Goal: Information Seeking & Learning: Learn about a topic

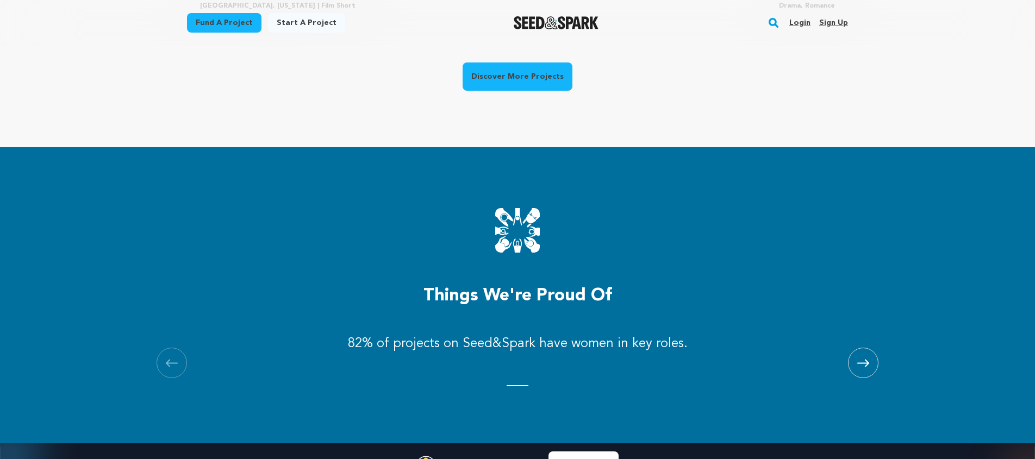
click at [497, 80] on link "Discover More Projects" at bounding box center [517, 76] width 110 height 28
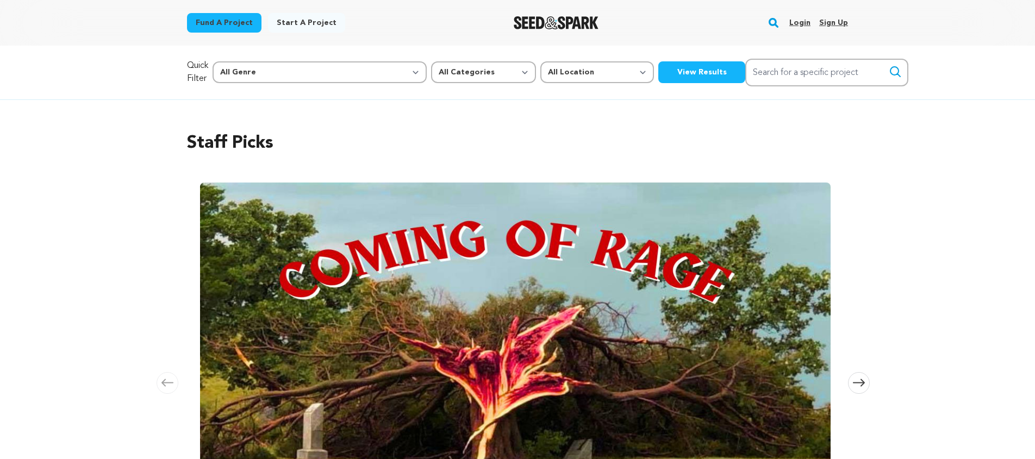
drag, startPoint x: 230, startPoint y: 17, endPoint x: 246, endPoint y: 14, distance: 16.2
click at [231, 17] on link "Fund a project" at bounding box center [224, 23] width 74 height 20
click at [262, 77] on select "All Genre Action Adventure Afrobeat Alternative Ambient Animation Bebop Big Ban…" at bounding box center [319, 72] width 214 height 22
select select "11277"
click at [236, 61] on select "All Genre Action Adventure Afrobeat Alternative Ambient Animation Bebop Big Ban…" at bounding box center [319, 72] width 214 height 22
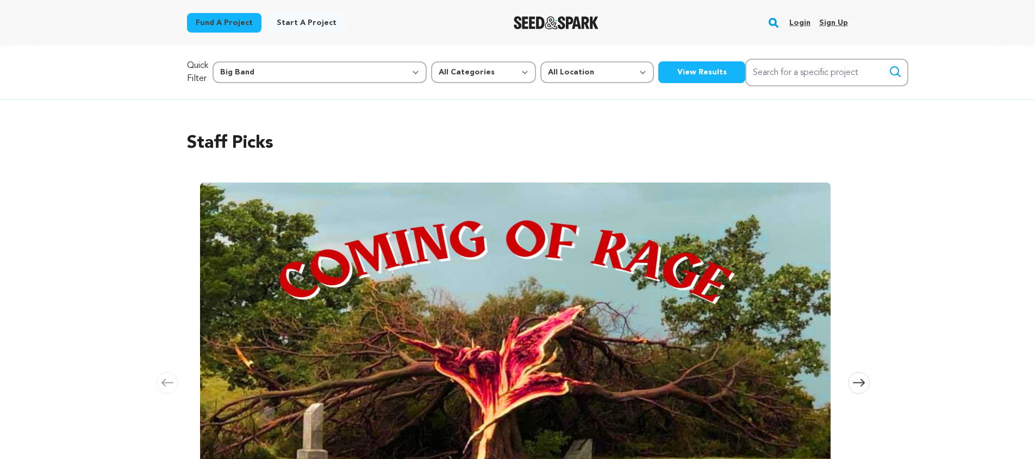
click at [658, 77] on button "View Results" at bounding box center [701, 72] width 87 height 22
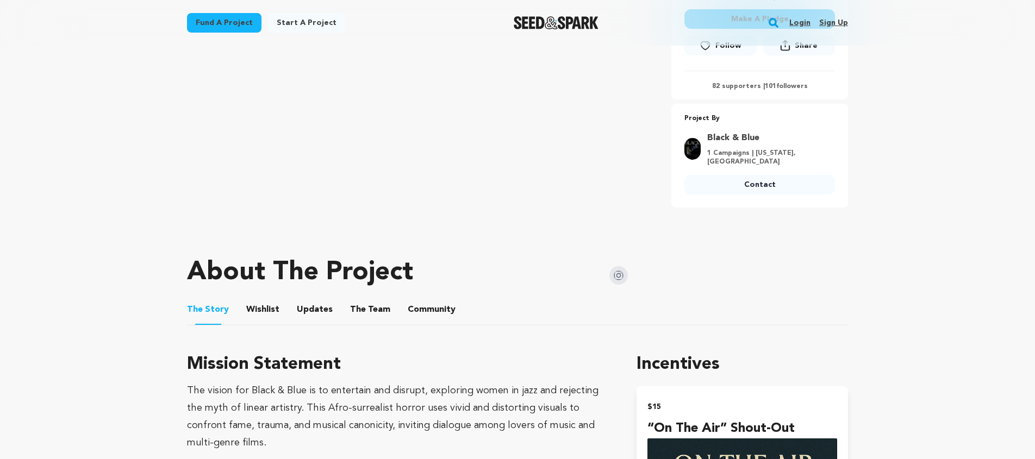
scroll to position [353, 0]
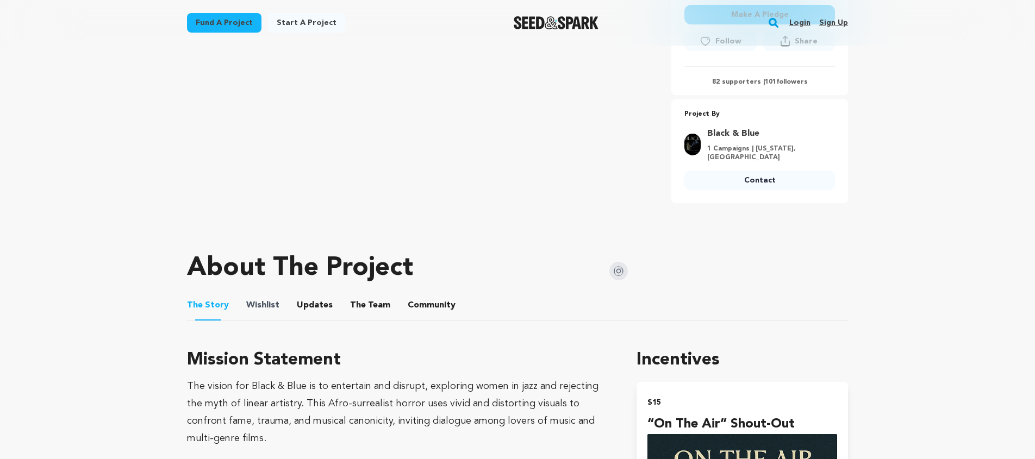
click at [246, 300] on span "Wishlist" at bounding box center [262, 305] width 33 height 13
click at [257, 306] on button "Wishlist" at bounding box center [263, 308] width 26 height 26
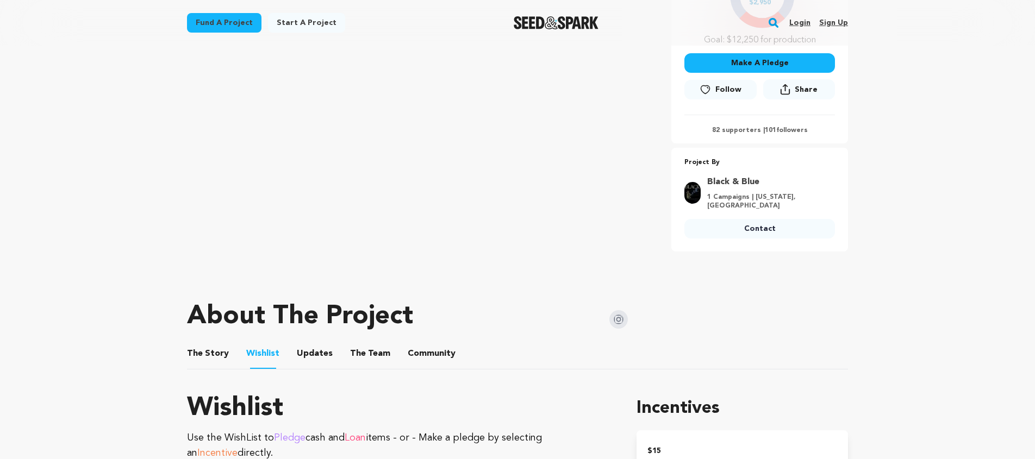
scroll to position [309, 0]
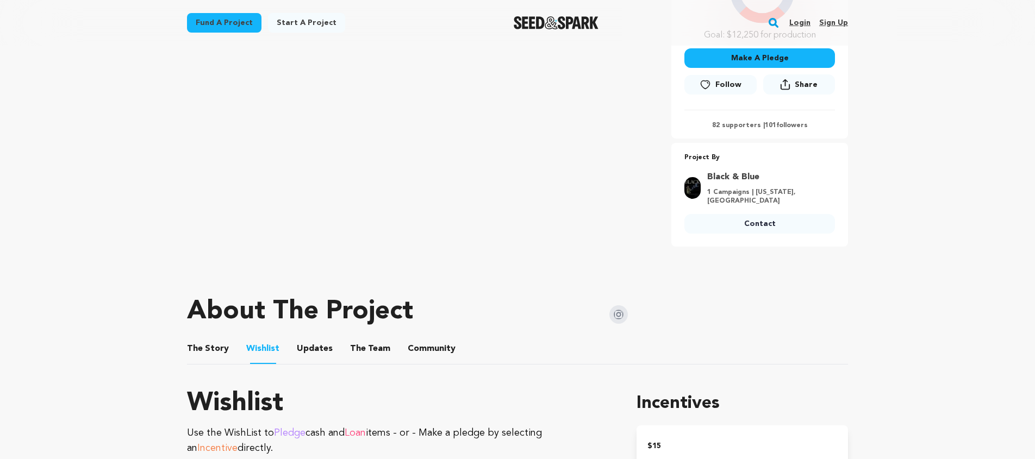
click at [357, 347] on button "The Team" at bounding box center [370, 351] width 26 height 26
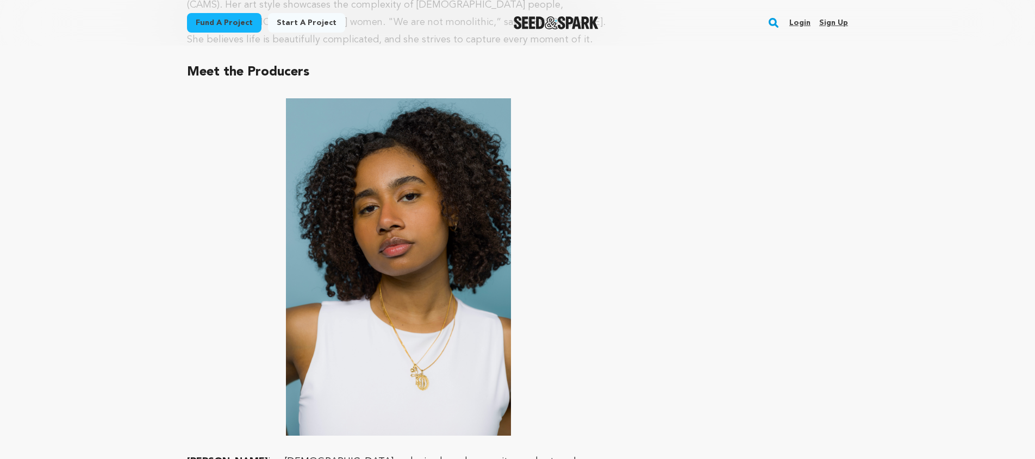
scroll to position [1134, 0]
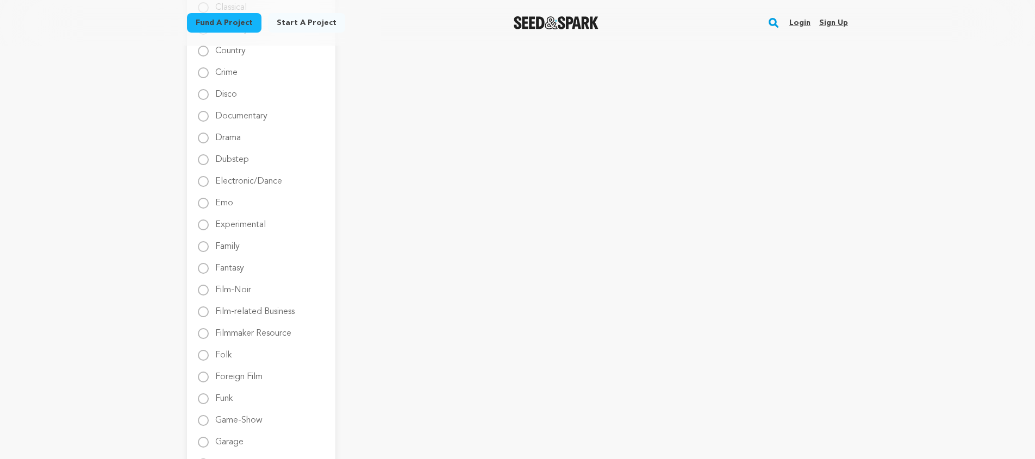
scroll to position [483, 0]
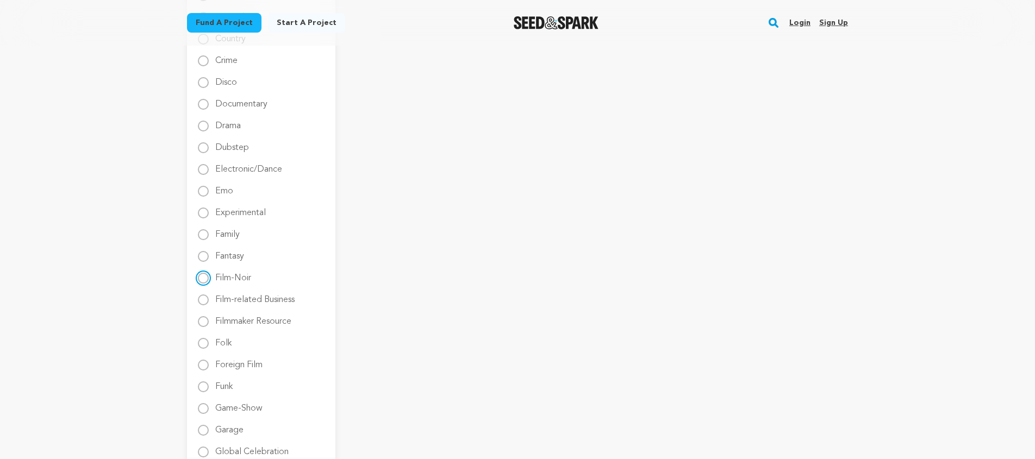
click at [206, 278] on input "Film-Noir" at bounding box center [203, 278] width 11 height 11
radio input "true"
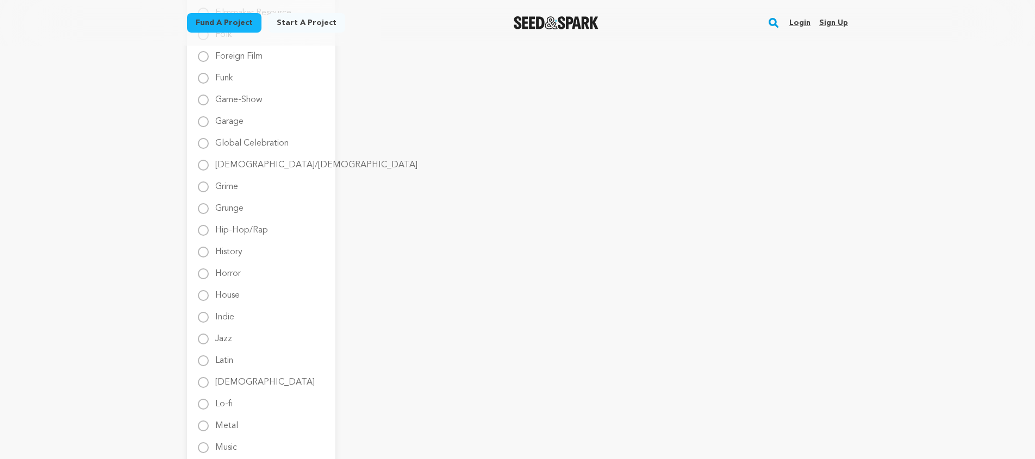
scroll to position [796, 0]
click at [228, 334] on label "Jazz" at bounding box center [223, 330] width 17 height 17
click at [209, 334] on input "Jazz" at bounding box center [203, 334] width 11 height 11
radio input "true"
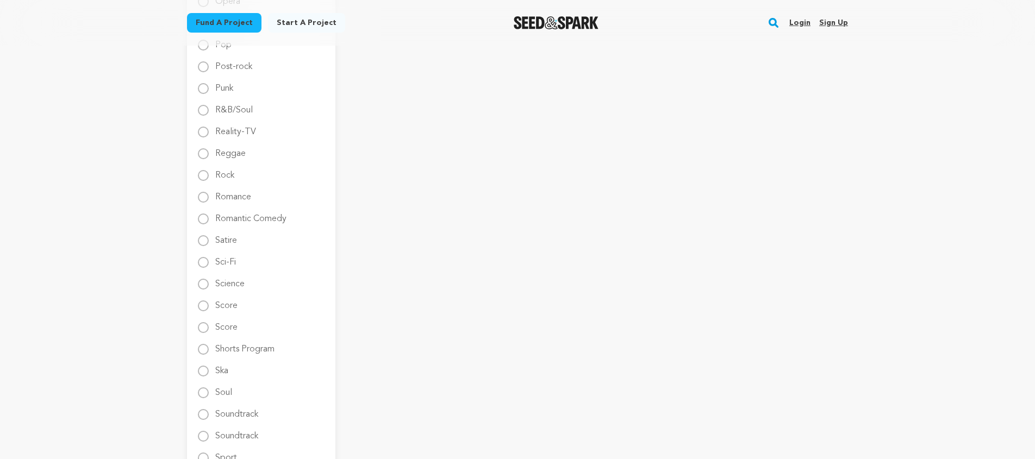
scroll to position [1394, 0]
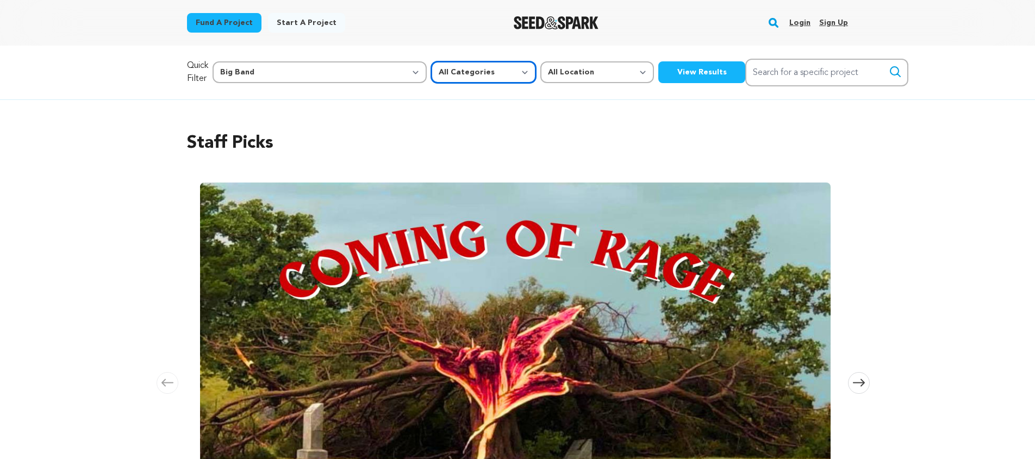
click at [431, 72] on select "All Categories Film Feature Film Short Series Music Video Comics Artist Residen…" at bounding box center [483, 72] width 105 height 22
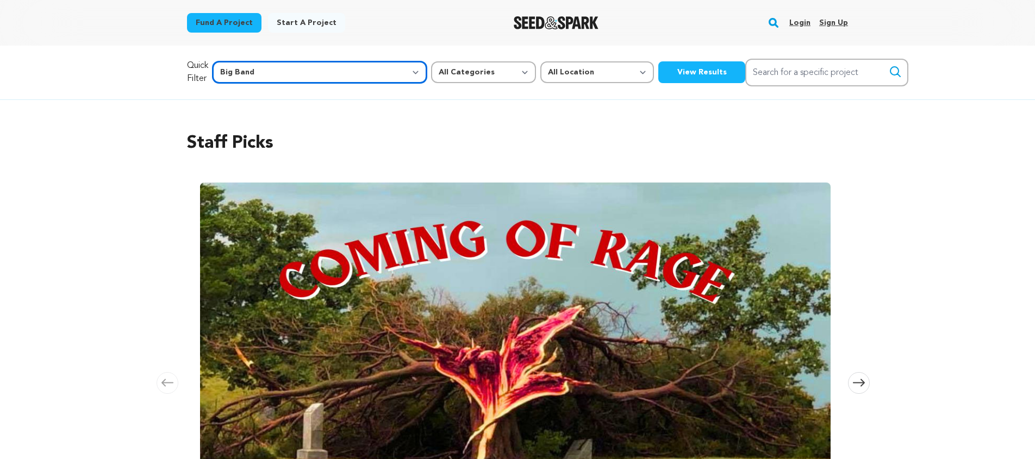
click at [308, 74] on select "All Genre Action Adventure Afrobeat Alternative Ambient Animation Bebop Big Ban…" at bounding box center [319, 72] width 214 height 22
select select "11295"
click at [236, 61] on select "All Genre Action Adventure Afrobeat Alternative Ambient Animation Bebop Big Ban…" at bounding box center [319, 72] width 214 height 22
click at [658, 69] on button "View Results" at bounding box center [701, 72] width 87 height 22
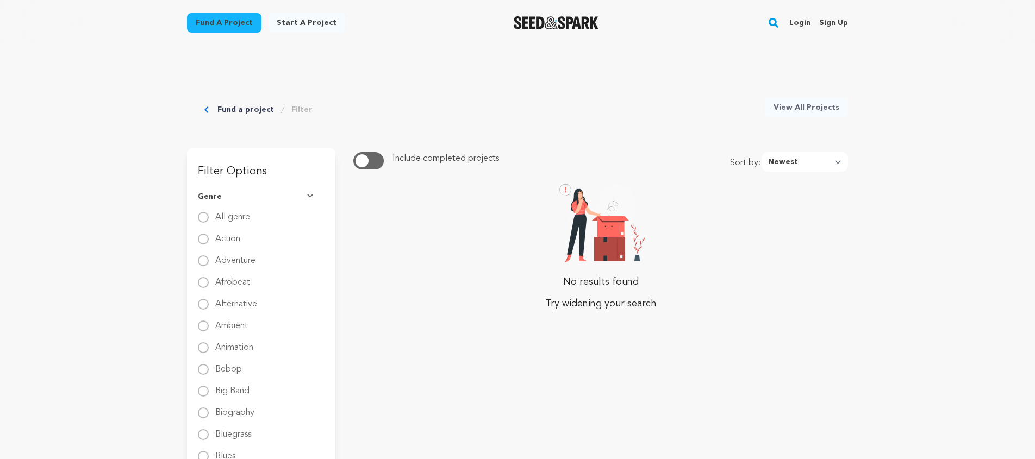
click at [370, 164] on button "button" at bounding box center [368, 160] width 30 height 17
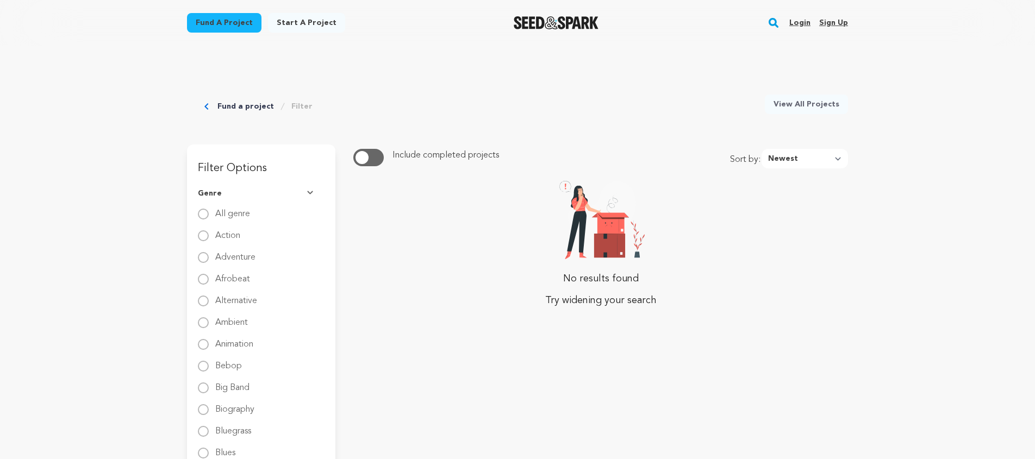
click at [257, 101] on link "Fund a project" at bounding box center [245, 106] width 57 height 11
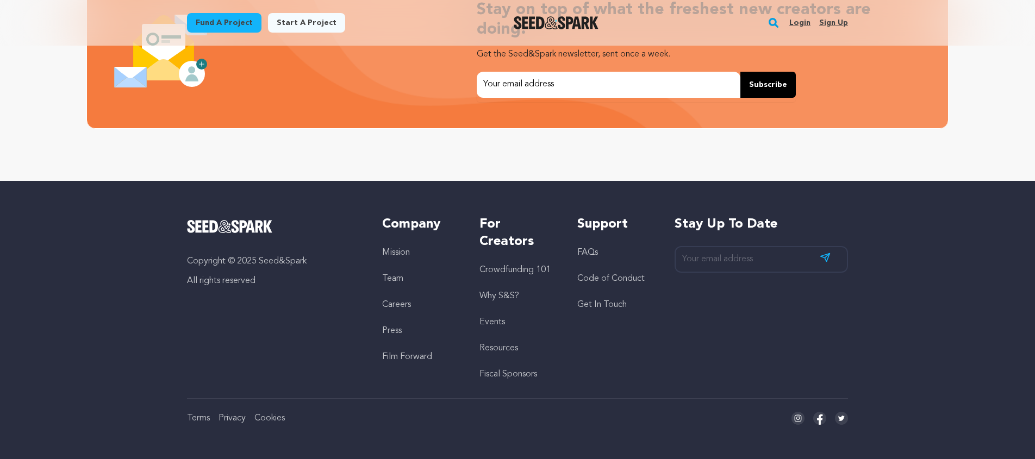
scroll to position [0, 3]
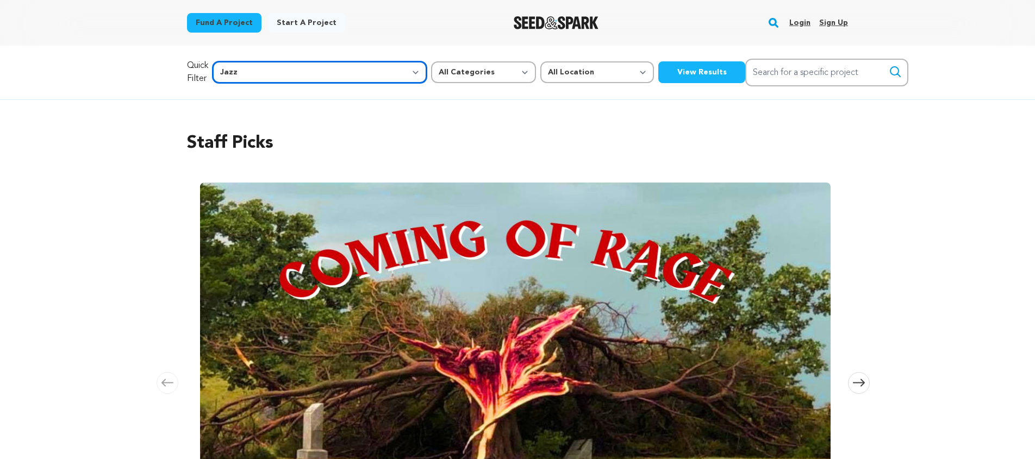
click at [327, 70] on select "All Genre Action Adventure Afrobeat Alternative Ambient Animation Bebop Big Ban…" at bounding box center [319, 72] width 214 height 22
select select "11"
click at [236, 61] on select "All Genre Action Adventure Afrobeat Alternative Ambient Animation Bebop Big Ban…" at bounding box center [319, 72] width 214 height 22
click at [658, 75] on button "View Results" at bounding box center [701, 72] width 87 height 22
click at [304, 69] on select "All Genre Action Adventure Afrobeat Alternative Ambient Animation Bebop Big Ban…" at bounding box center [319, 72] width 214 height 22
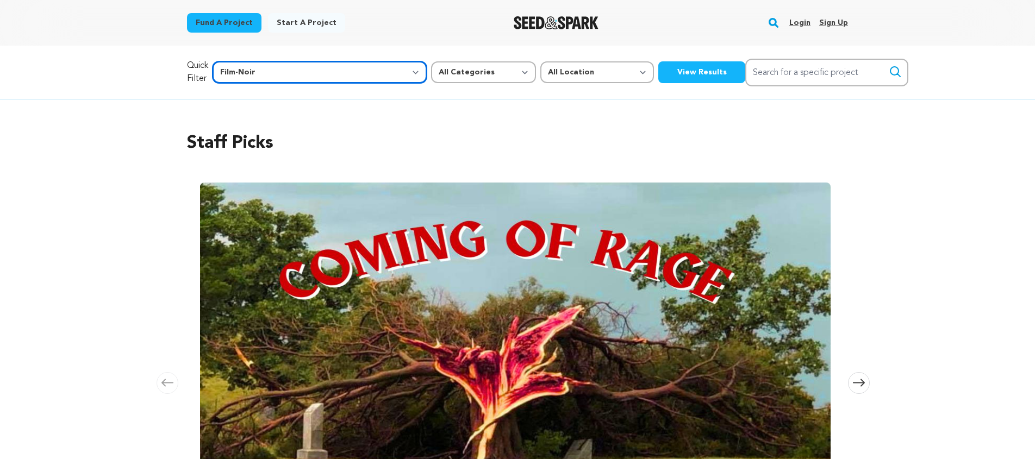
select select "10"
click at [236, 61] on select "All Genre Action Adventure Afrobeat Alternative Ambient Animation Bebop Big Ban…" at bounding box center [319, 72] width 214 height 22
click at [658, 75] on button "View Results" at bounding box center [701, 72] width 87 height 22
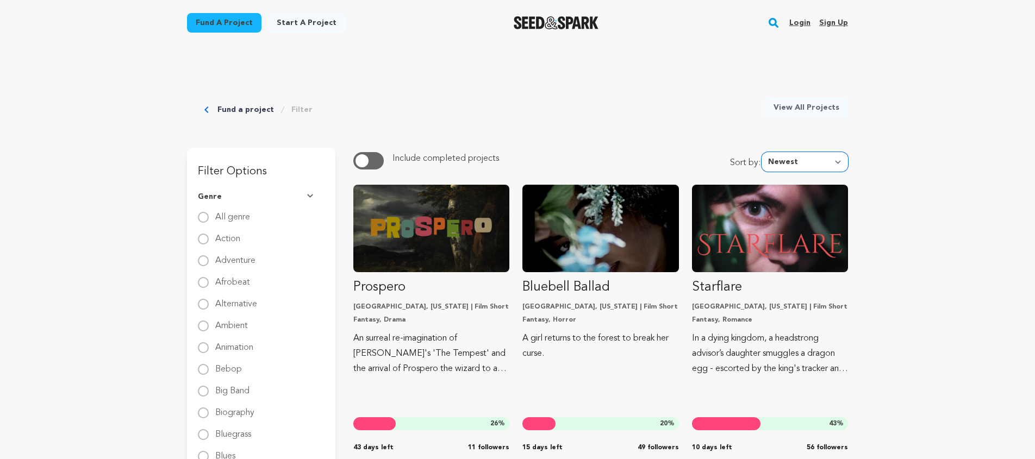
click at [786, 168] on select "Newest Most Popular Most Funded Trending Now Ending Now Amount Raised" at bounding box center [804, 162] width 86 height 20
select select "most_funded"
click at [765, 152] on select "Newest Most Popular Most Funded Trending Now Ending Now Amount Raised" at bounding box center [804, 162] width 86 height 20
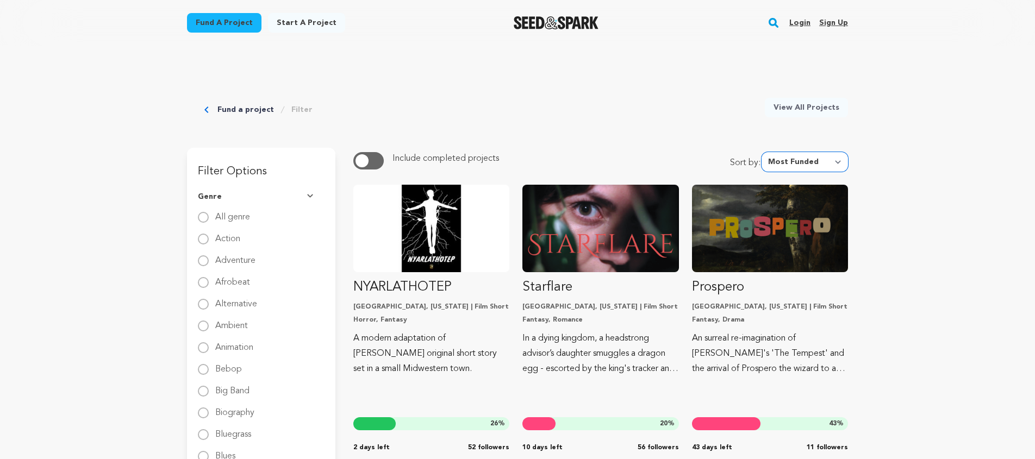
click at [820, 161] on select "Newest Most Popular Most Funded Trending Now Ending Now Amount Raised" at bounding box center [804, 162] width 86 height 20
click at [774, 21] on rect "button" at bounding box center [773, 22] width 13 height 13
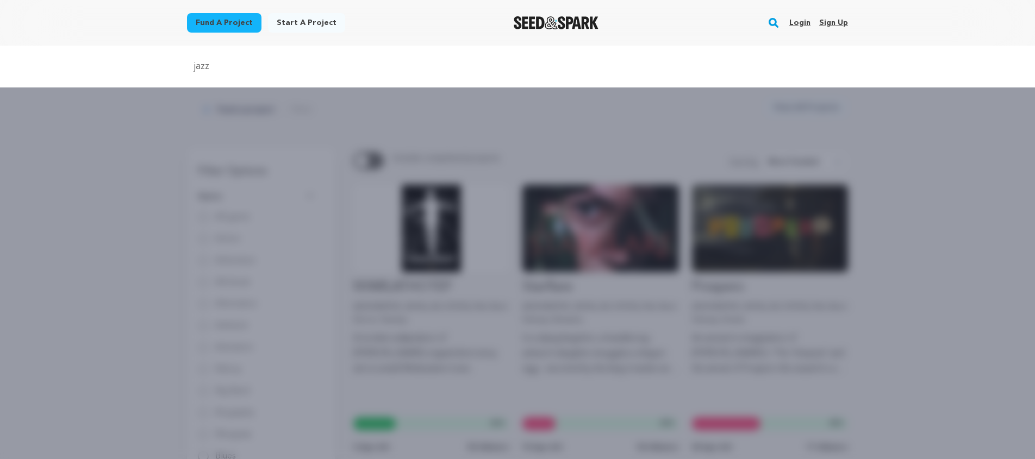
type input "jazz"
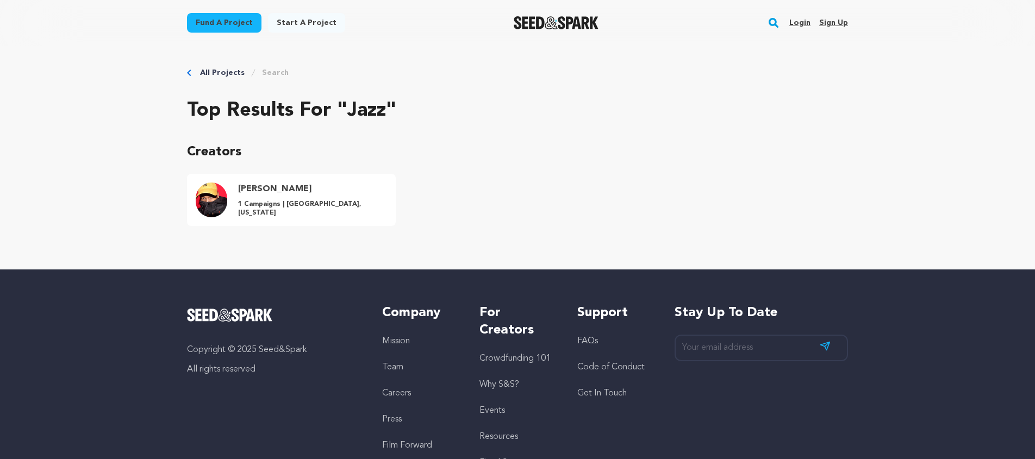
click at [772, 18] on rect "button" at bounding box center [773, 22] width 13 height 13
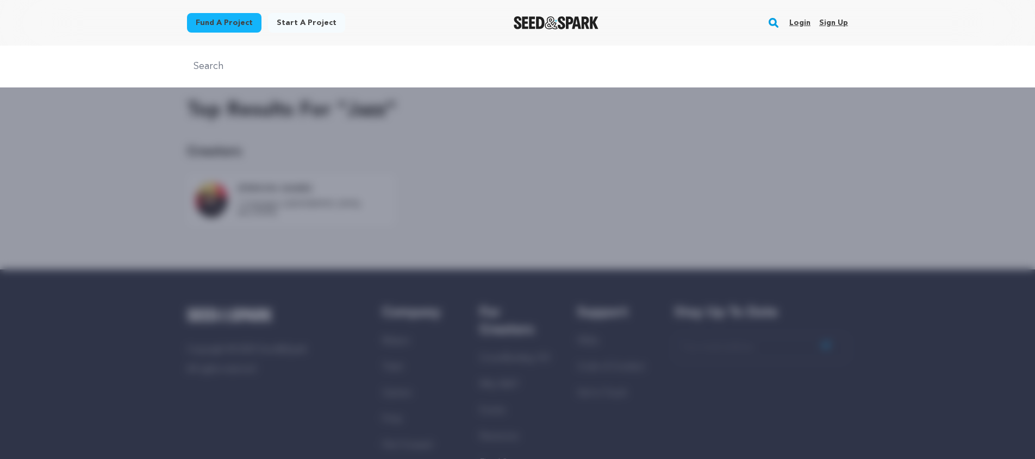
click at [195, 72] on input "text" at bounding box center [517, 67] width 661 height 16
type input "1950"
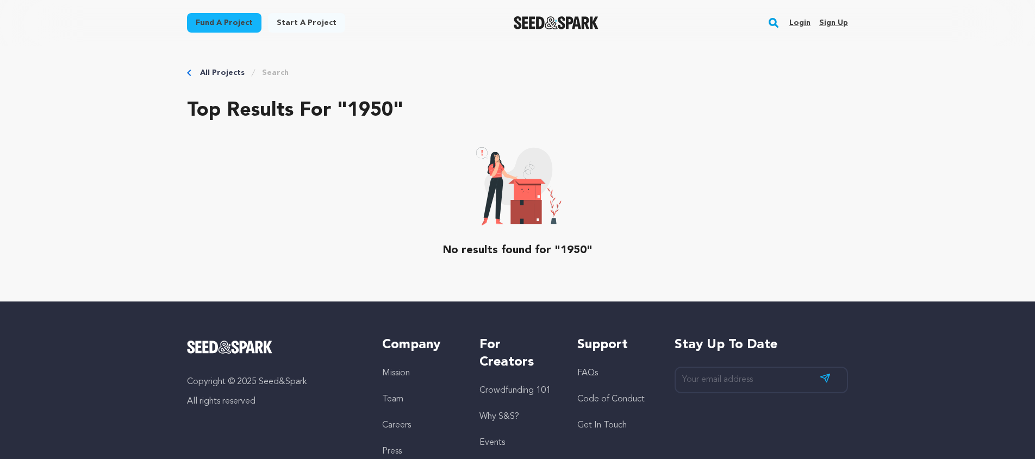
click at [778, 23] on rect "button" at bounding box center [773, 22] width 13 height 13
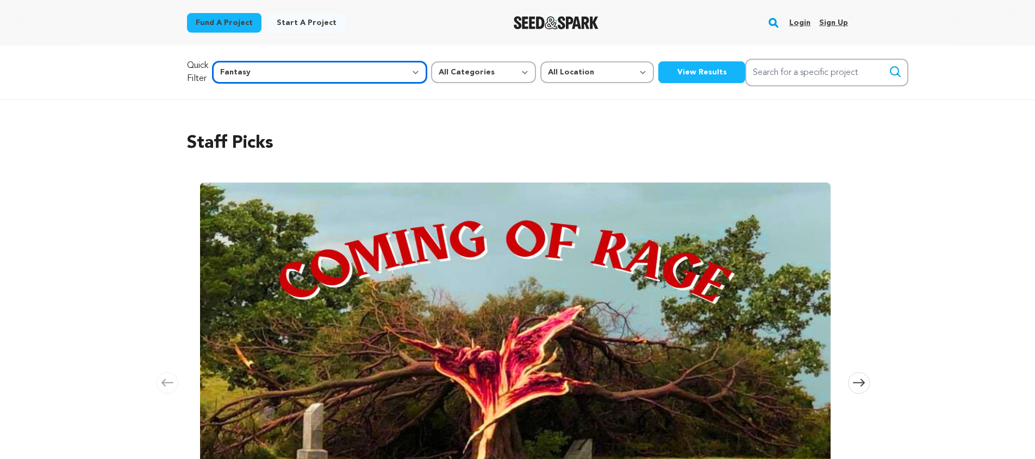
click at [318, 71] on select "All Genre Action Adventure Afrobeat Alternative Ambient Animation Bebop Big Ban…" at bounding box center [319, 72] width 214 height 22
select select "11276"
click at [236, 61] on select "All Genre Action Adventure Afrobeat Alternative Ambient Animation Bebop Big Ban…" at bounding box center [319, 72] width 214 height 22
click at [658, 75] on button "View Results" at bounding box center [701, 72] width 87 height 22
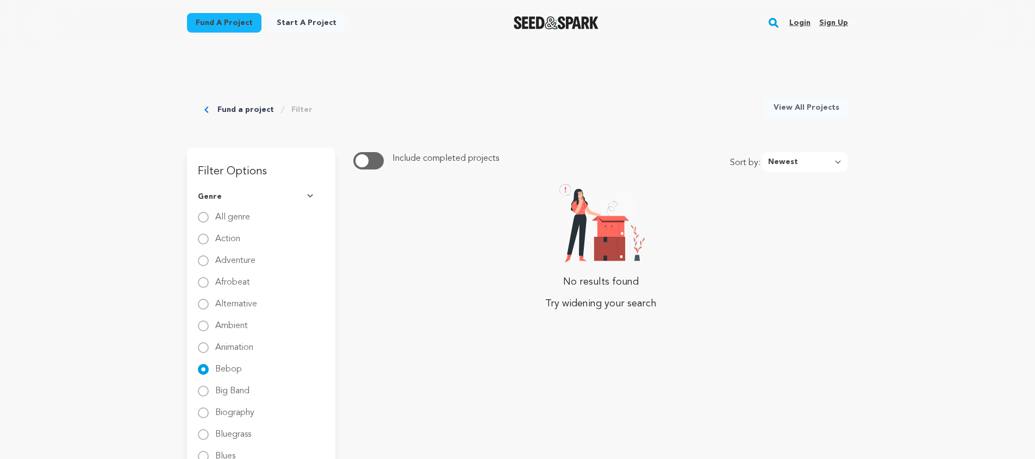
click at [227, 24] on link "Fund a project" at bounding box center [224, 23] width 74 height 20
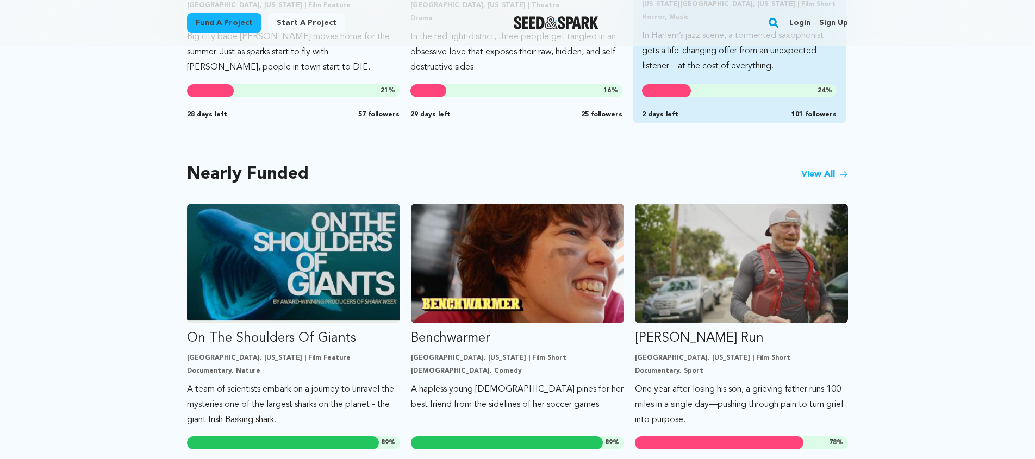
scroll to position [812, 0]
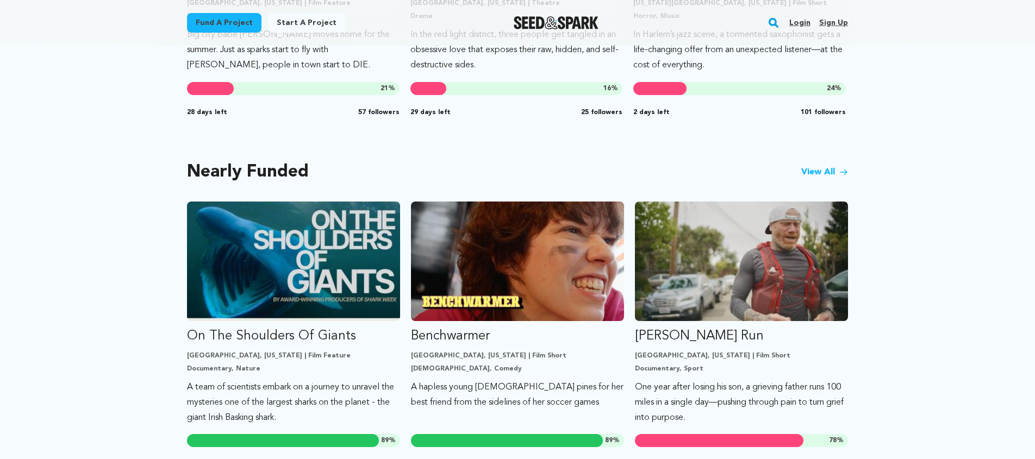
click at [823, 171] on link "View All" at bounding box center [824, 172] width 47 height 13
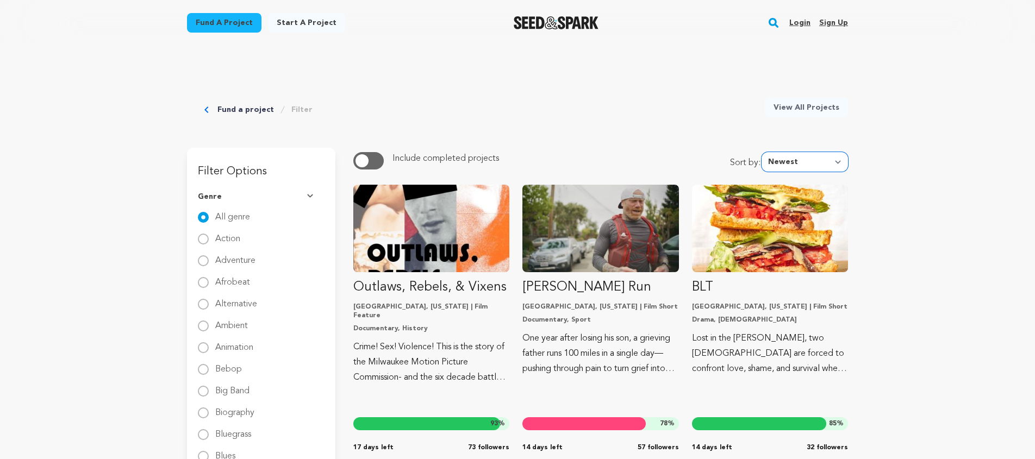
click at [797, 166] on select "Newest Most Popular Most Funded Trending Now Ending Now Amount Raised" at bounding box center [804, 162] width 86 height 20
select select "amount_raised"
click at [765, 152] on select "Newest Most Popular Most Funded Trending Now Ending Now Amount Raised" at bounding box center [804, 162] width 86 height 20
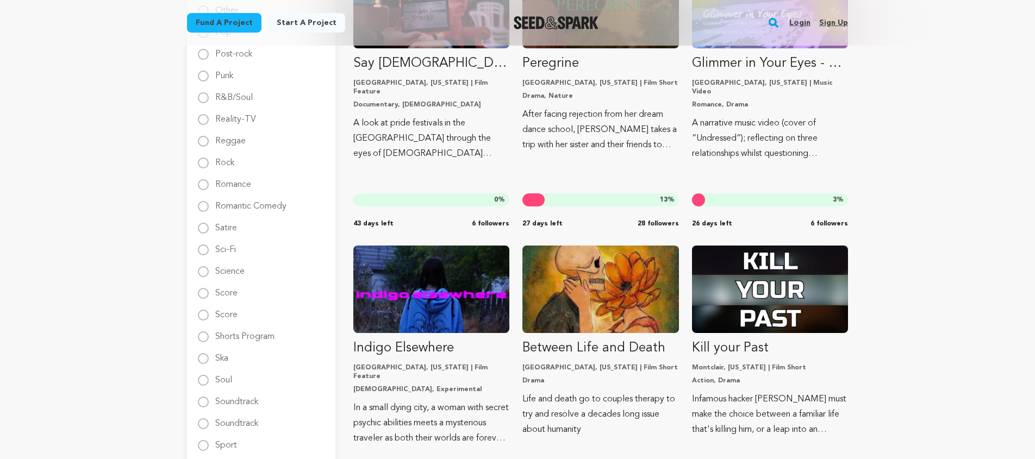
scroll to position [1381, 0]
drag, startPoint x: 435, startPoint y: 242, endPoint x: 760, endPoint y: 2, distance: 403.8
click at [0, 0] on div "Fund a project Start a project Search Login Sign up Start a project" at bounding box center [517, 42] width 1035 height 2846
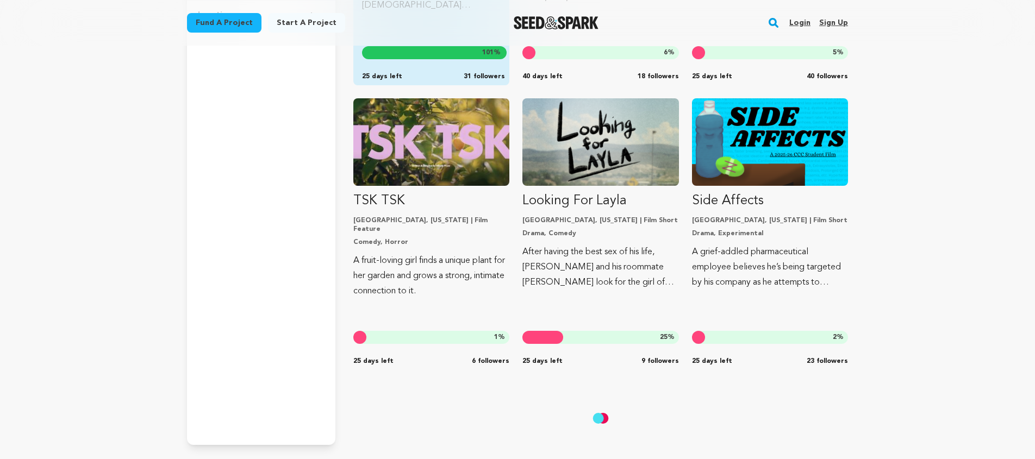
scroll to position [2098, 0]
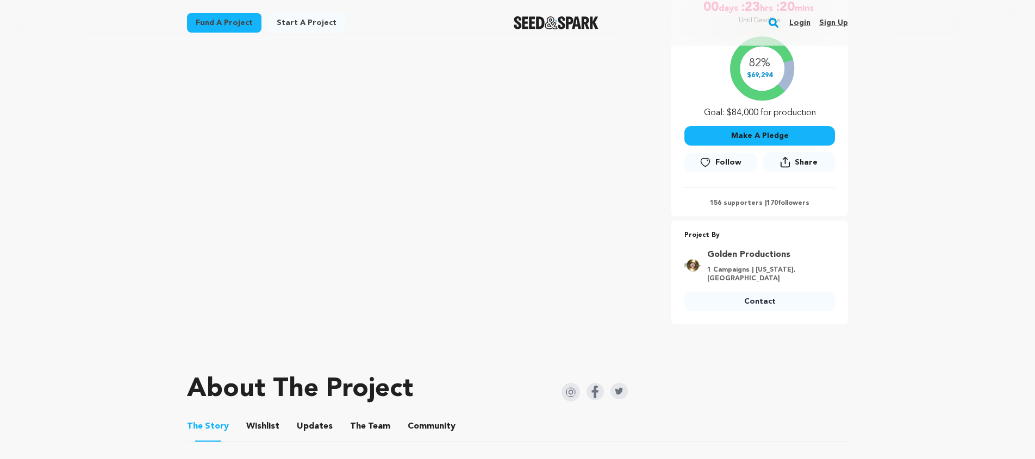
scroll to position [287, 0]
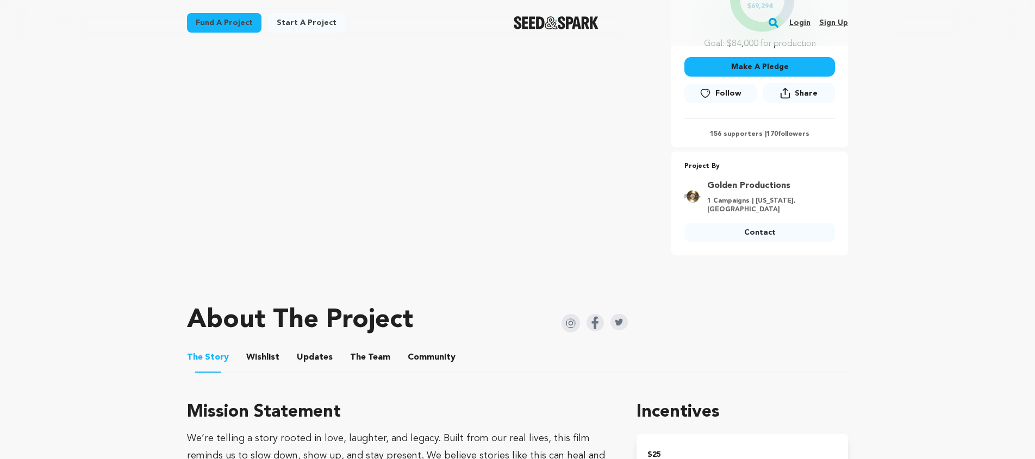
click at [374, 347] on button "The Team" at bounding box center [370, 360] width 26 height 26
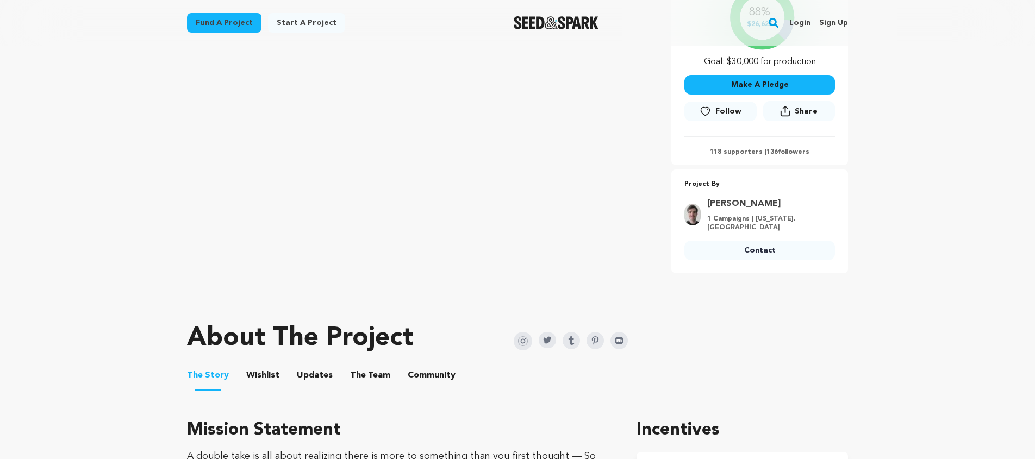
scroll to position [283, 0]
click at [350, 373] on span "The" at bounding box center [358, 374] width 16 height 13
click at [368, 374] on button "The Team" at bounding box center [370, 377] width 26 height 26
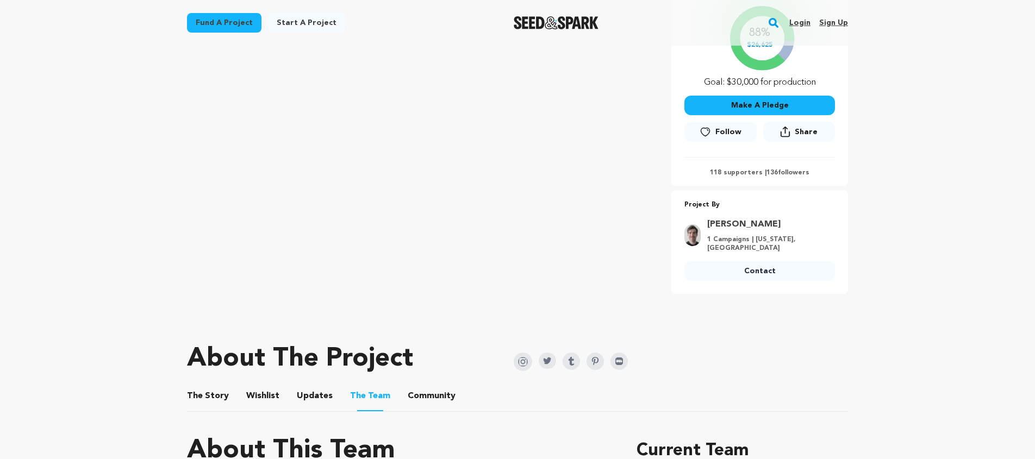
scroll to position [268, 0]
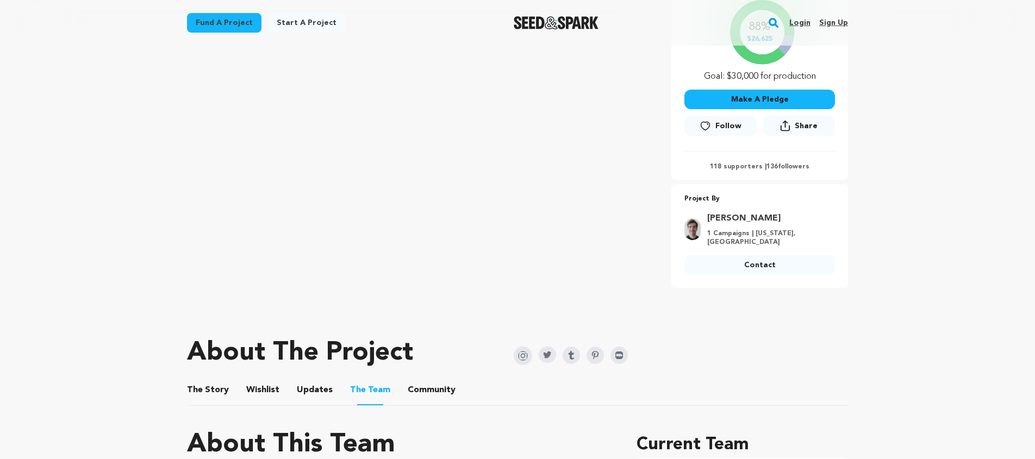
click at [257, 390] on button "Wishlist" at bounding box center [263, 392] width 26 height 26
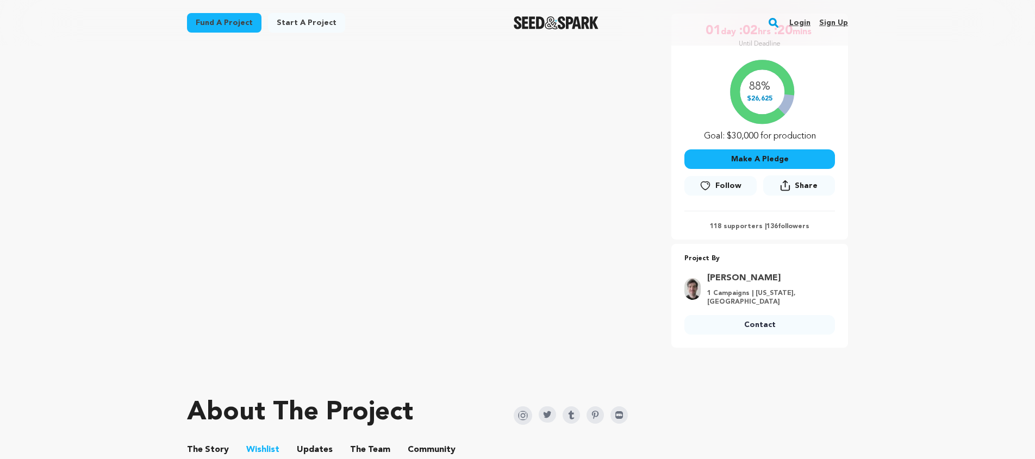
scroll to position [304, 0]
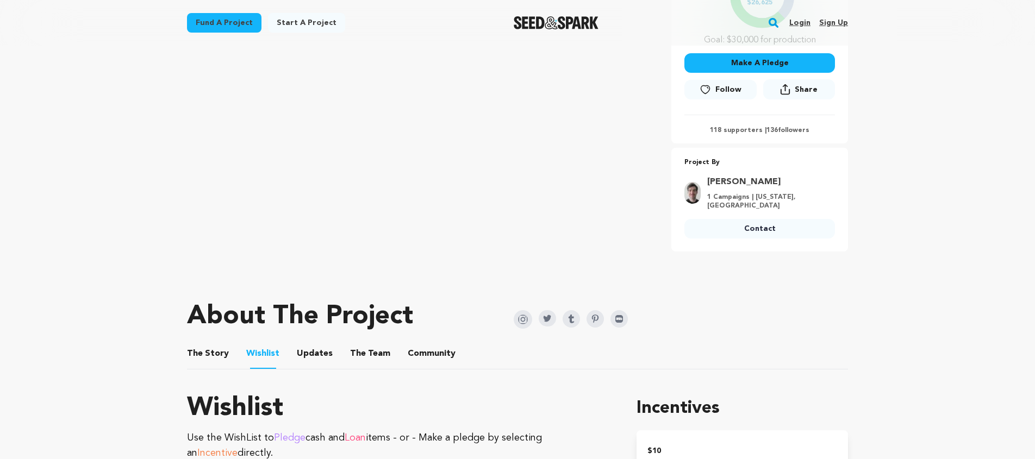
click at [215, 360] on button "The Story" at bounding box center [208, 356] width 26 height 26
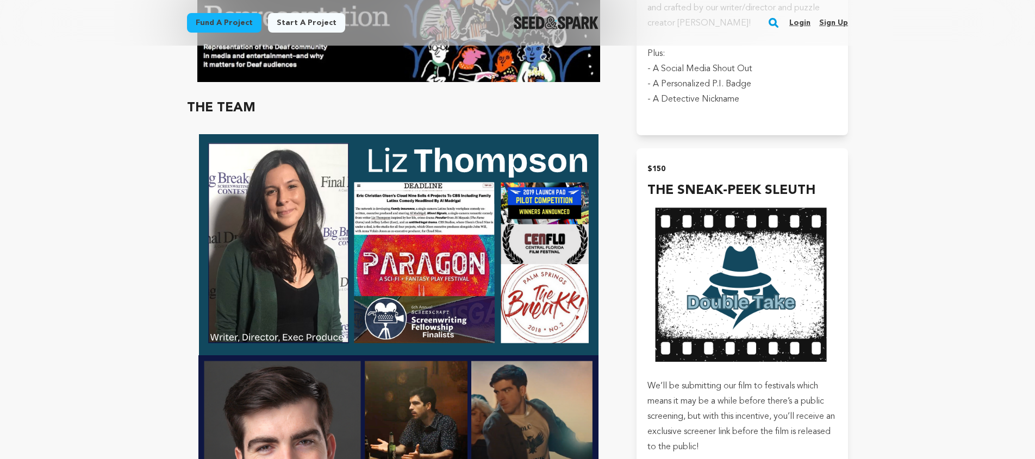
scroll to position [1925, 0]
